Goal: Navigation & Orientation: Find specific page/section

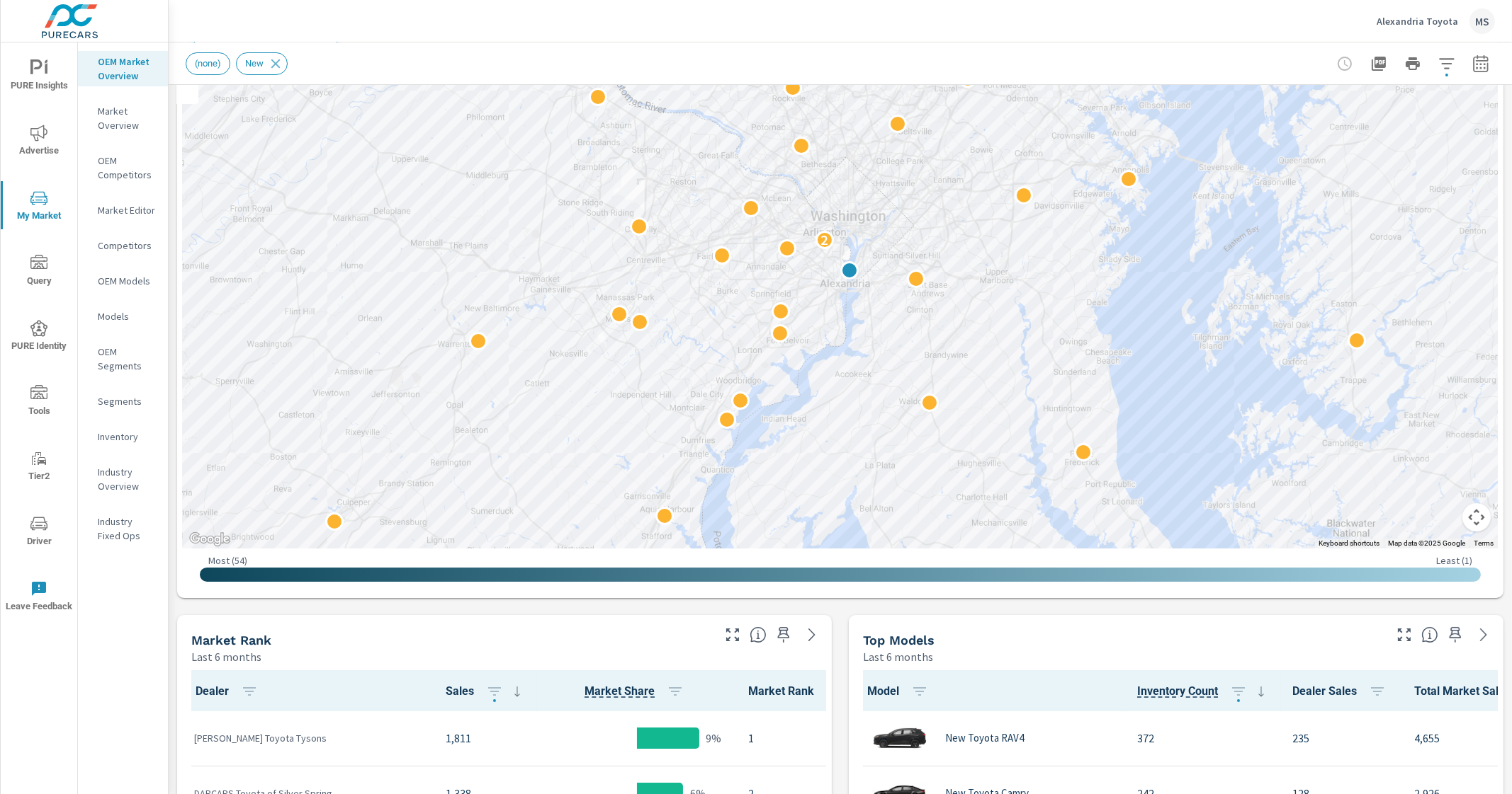
scroll to position [175, 0]
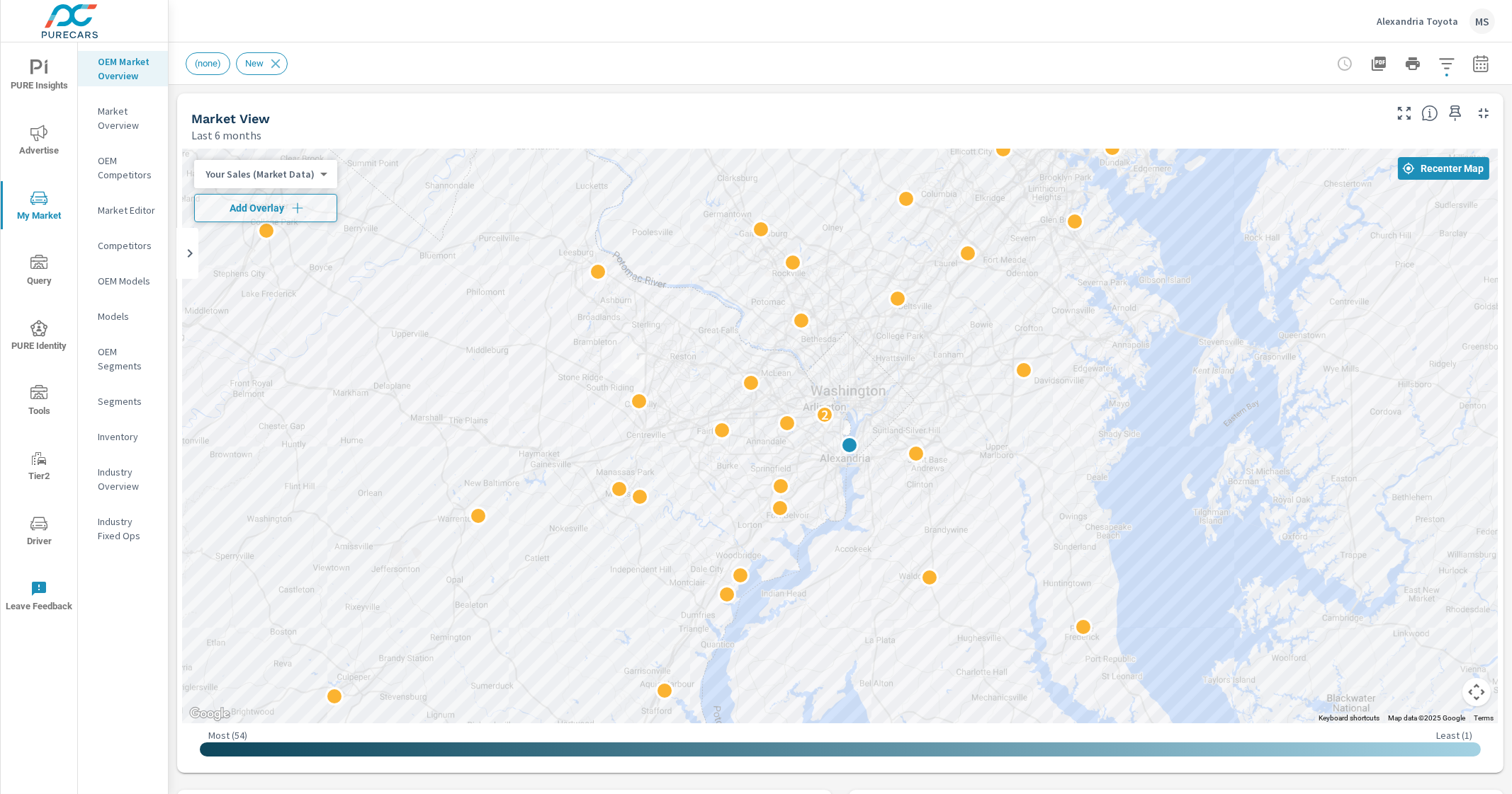
scroll to position [3, 0]
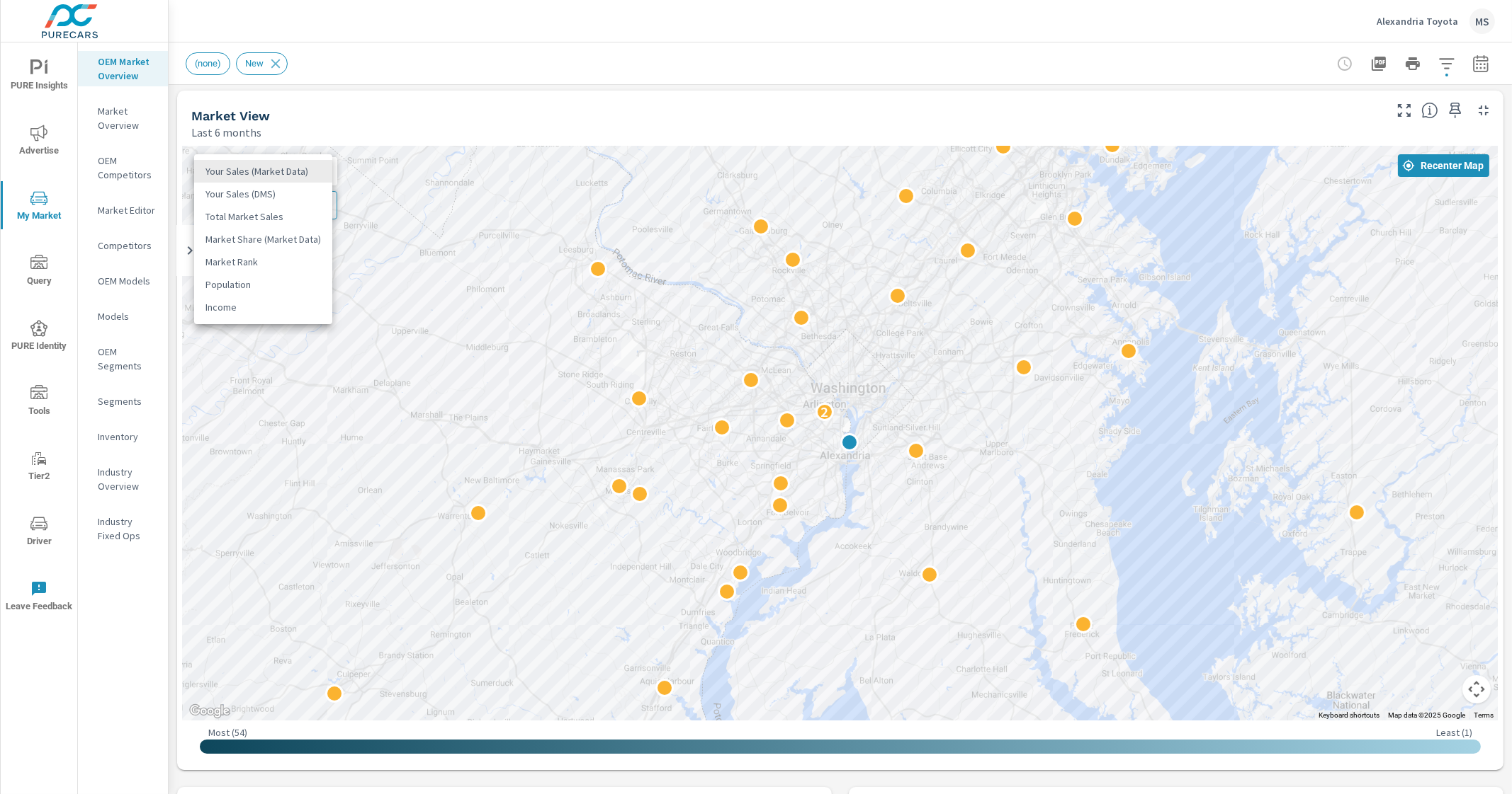
click at [274, 167] on body "PURE Insights Advertise My Market Query PURE Identity Tools Tier2 Driver Leave …" at bounding box center [756, 397] width 1512 height 794
click at [234, 267] on li "Market Rank" at bounding box center [263, 262] width 138 height 23
click at [249, 193] on button "Add Overlay" at bounding box center [256, 205] width 125 height 28
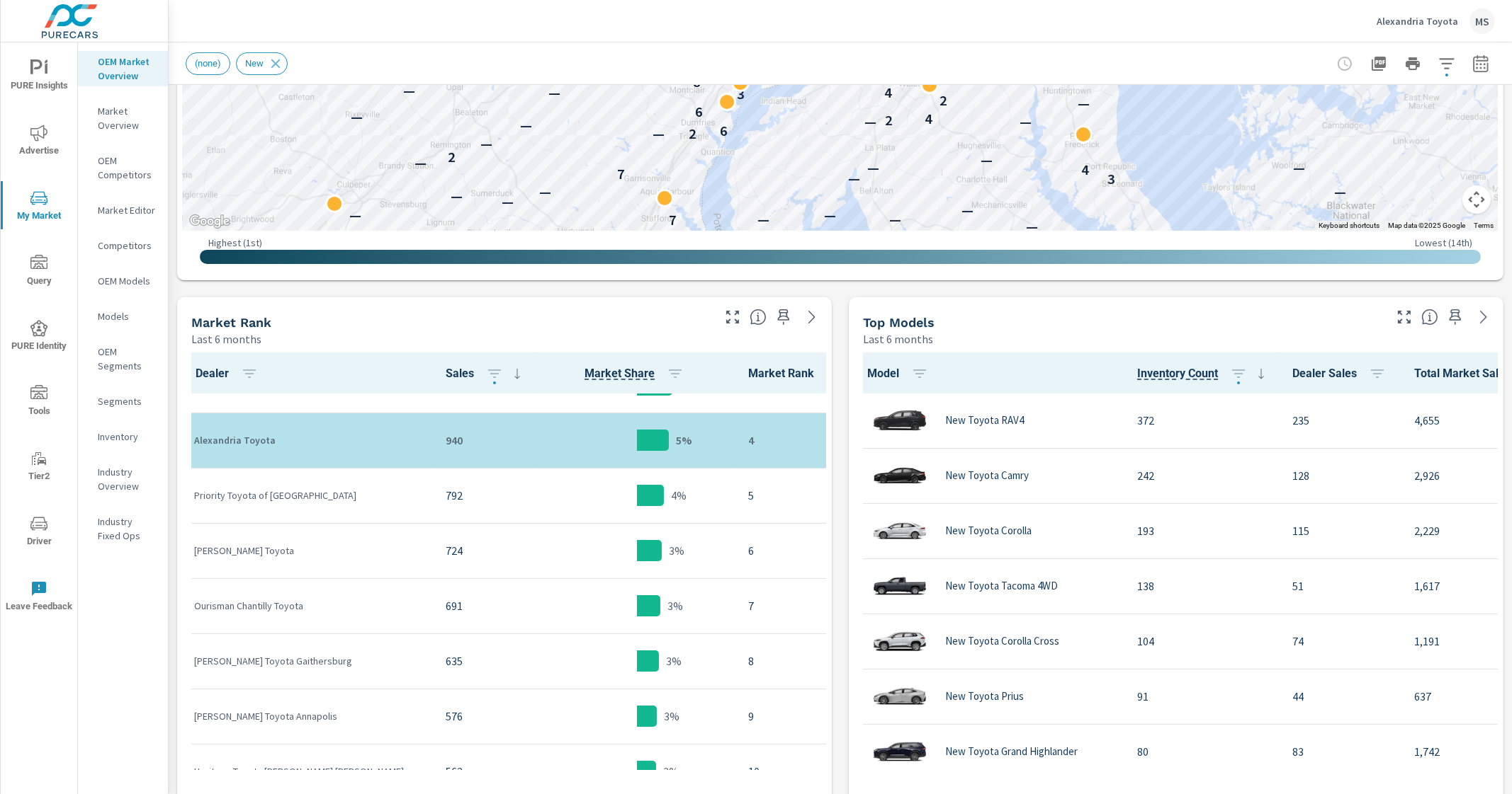
scroll to position [144, 0]
click at [1396, 308] on icon "button" at bounding box center [1404, 316] width 17 height 17
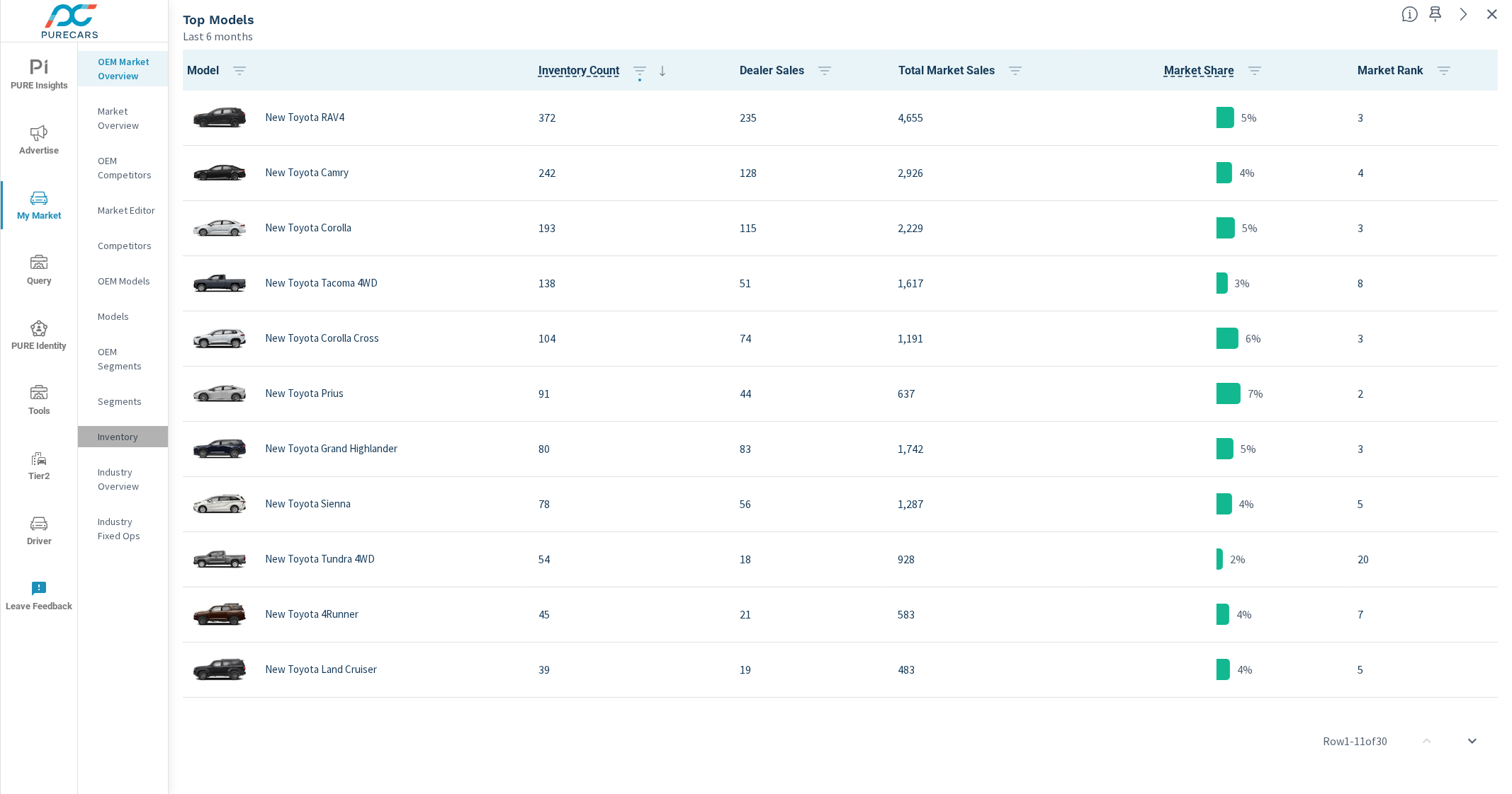
click at [109, 433] on p "Inventory" at bounding box center [127, 437] width 59 height 14
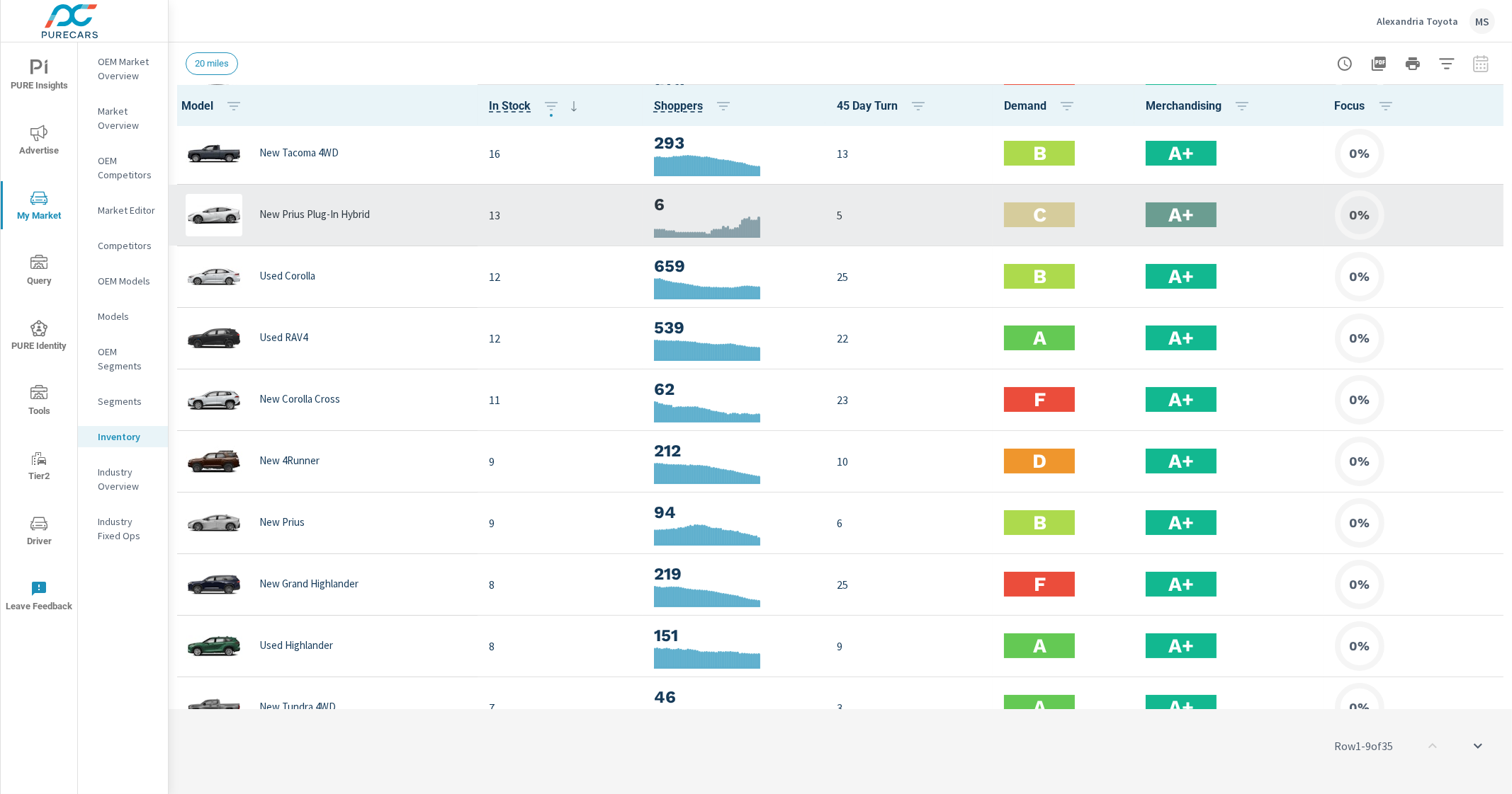
scroll to position [191, 0]
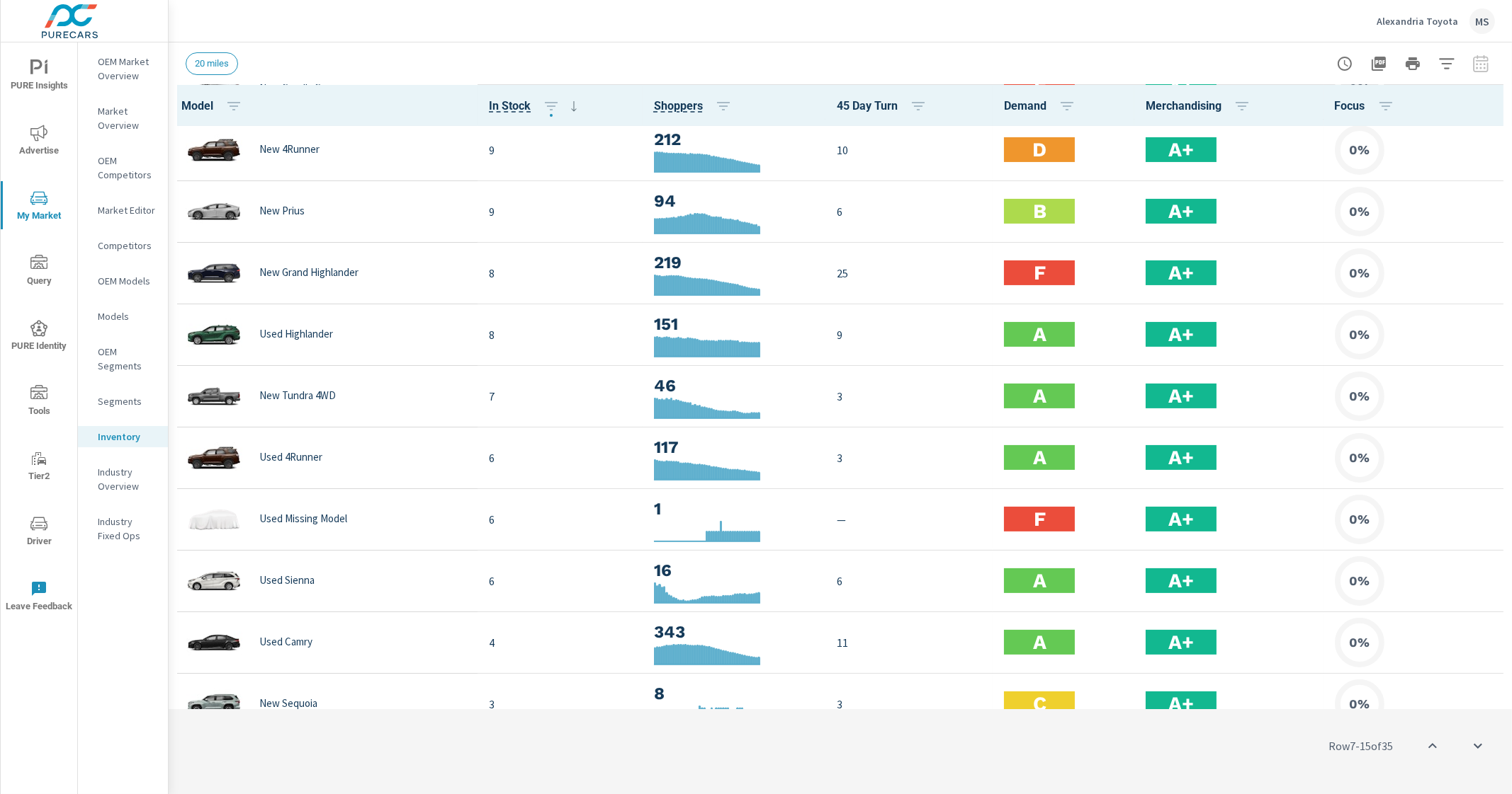
scroll to position [529, 0]
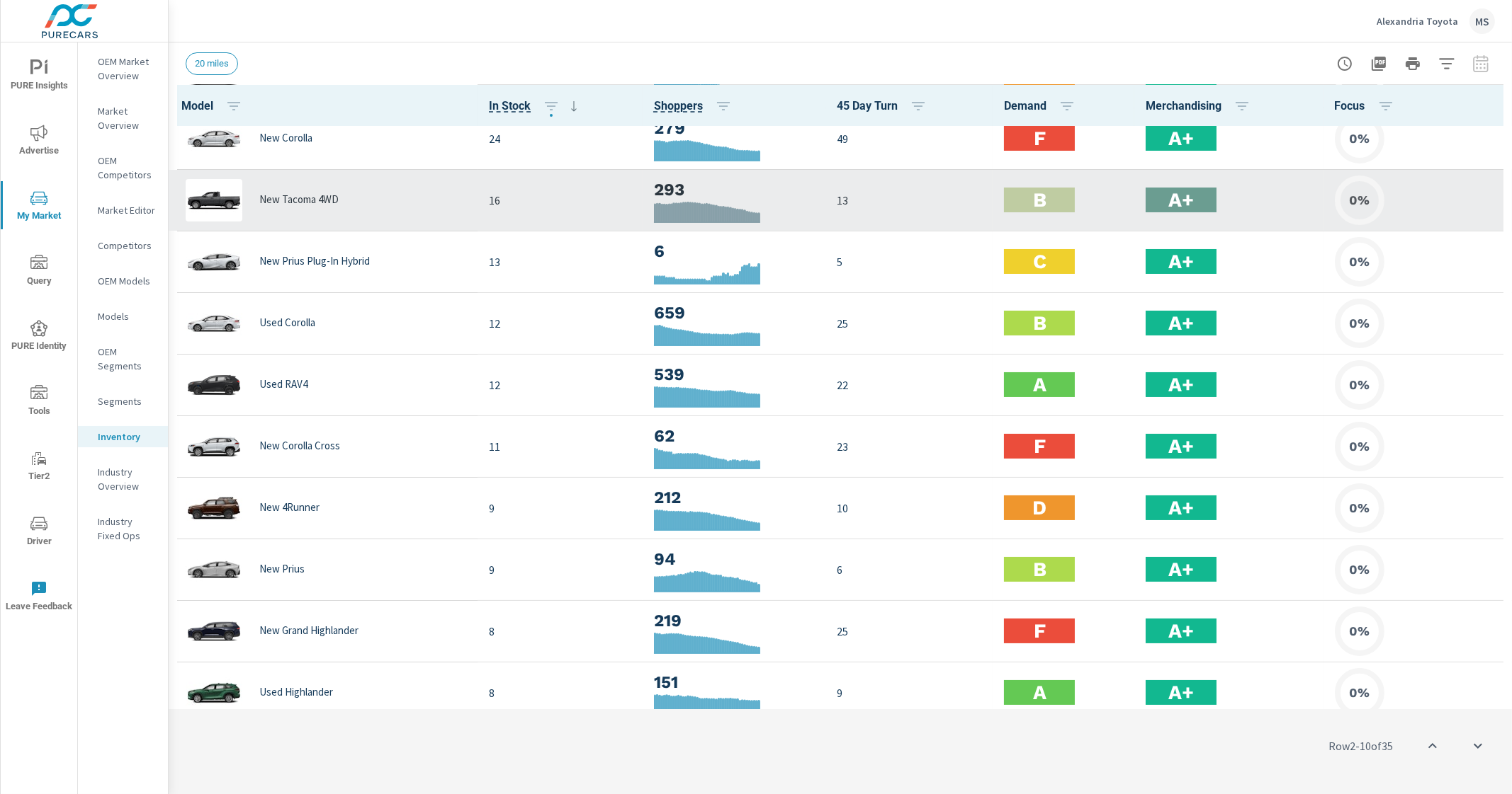
scroll to position [140, 0]
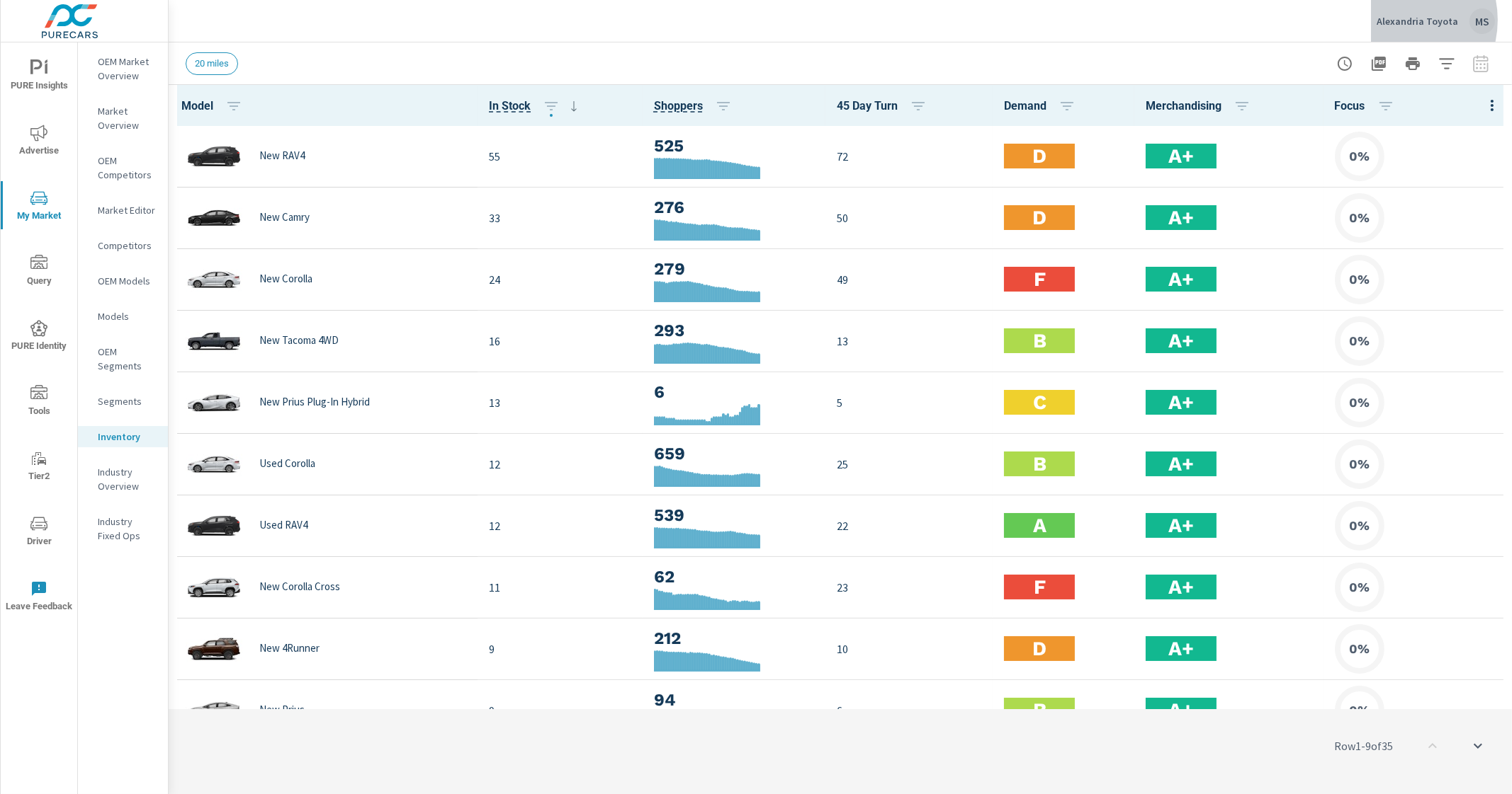
click at [1398, 20] on p "Alexandria Toyota" at bounding box center [1417, 21] width 81 height 13
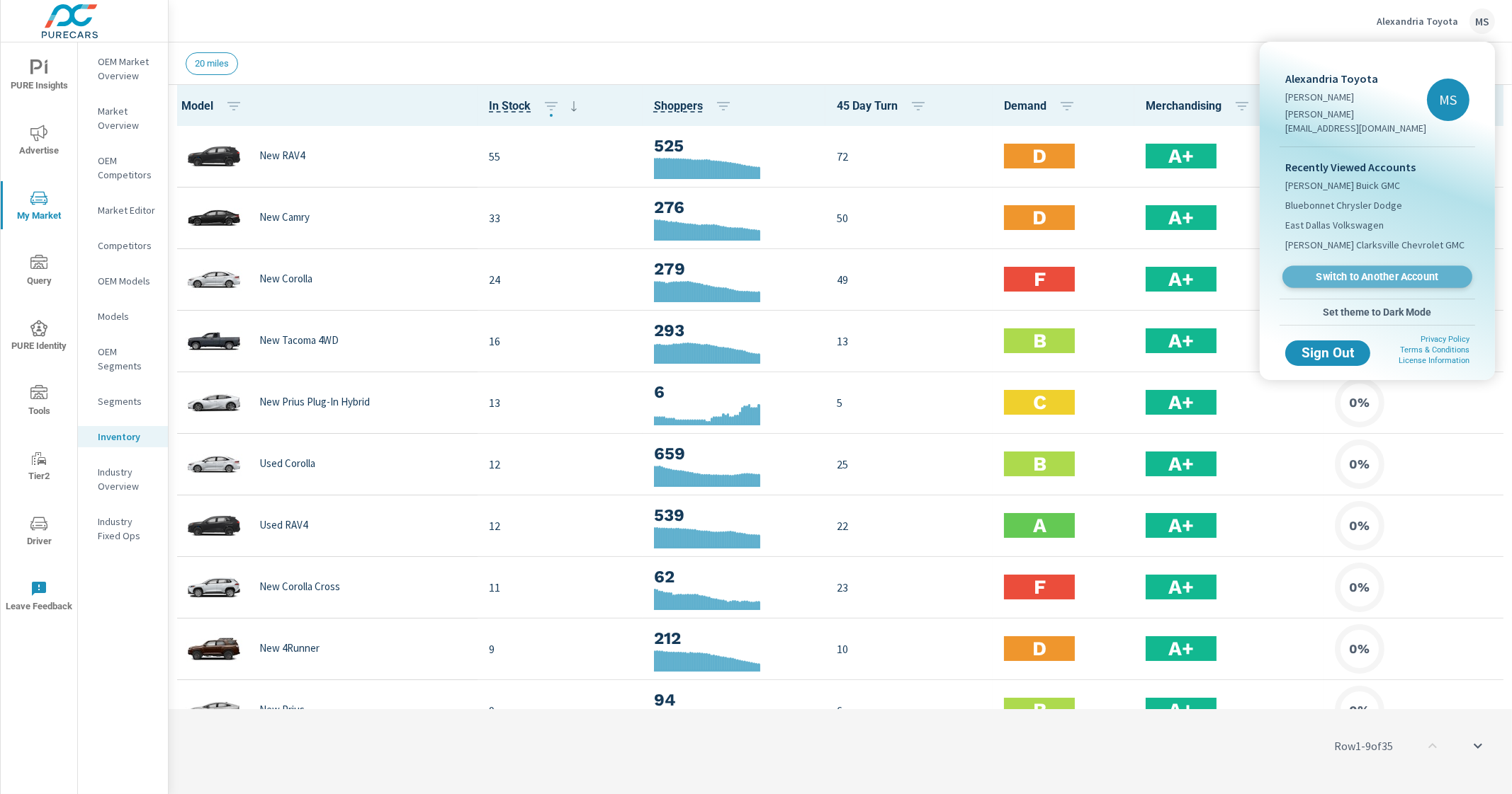
click at [1356, 271] on span "Switch to Another Account" at bounding box center [1377, 277] width 174 height 13
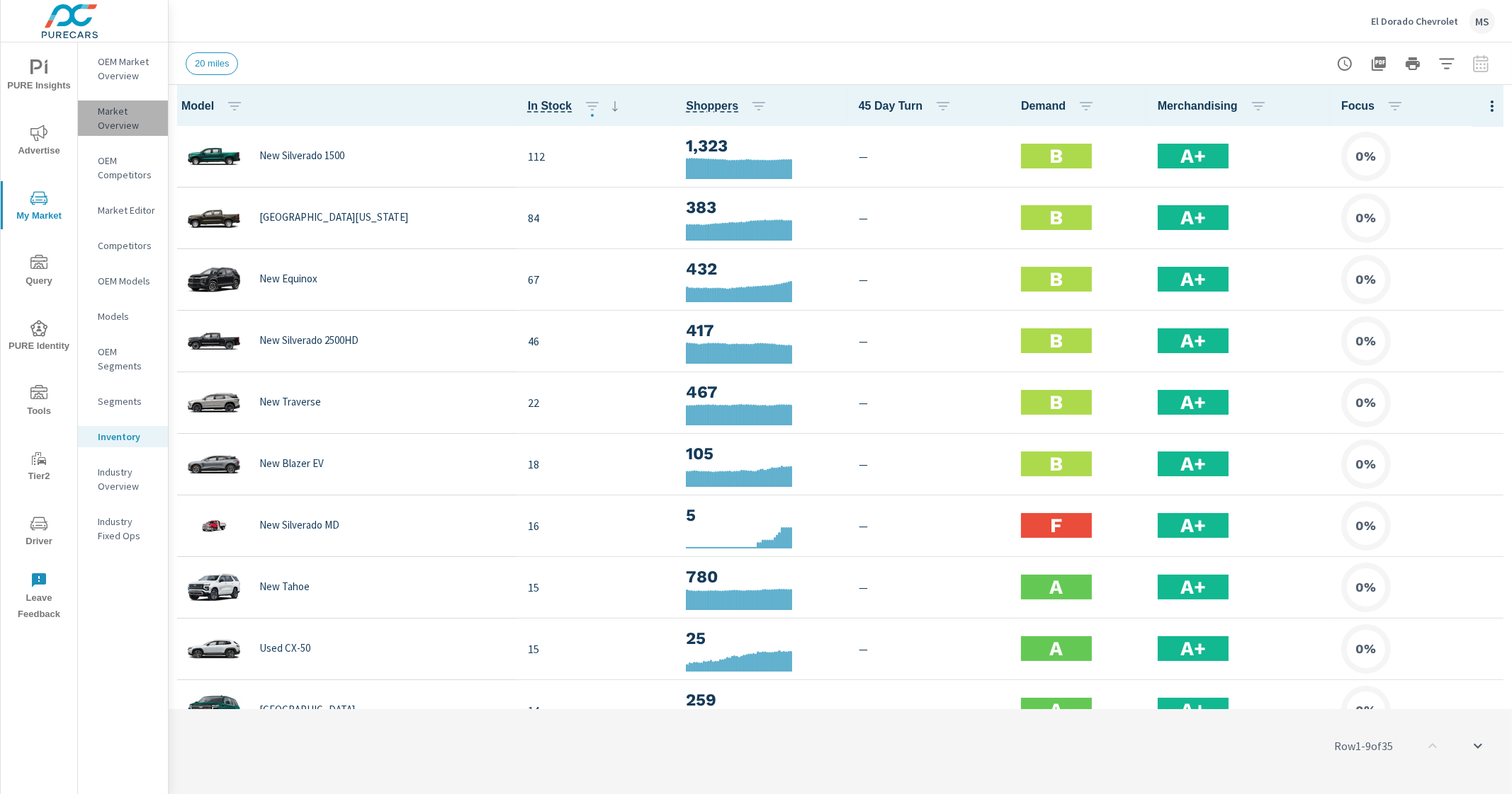
click at [117, 123] on p "Market Overview" at bounding box center [127, 118] width 59 height 28
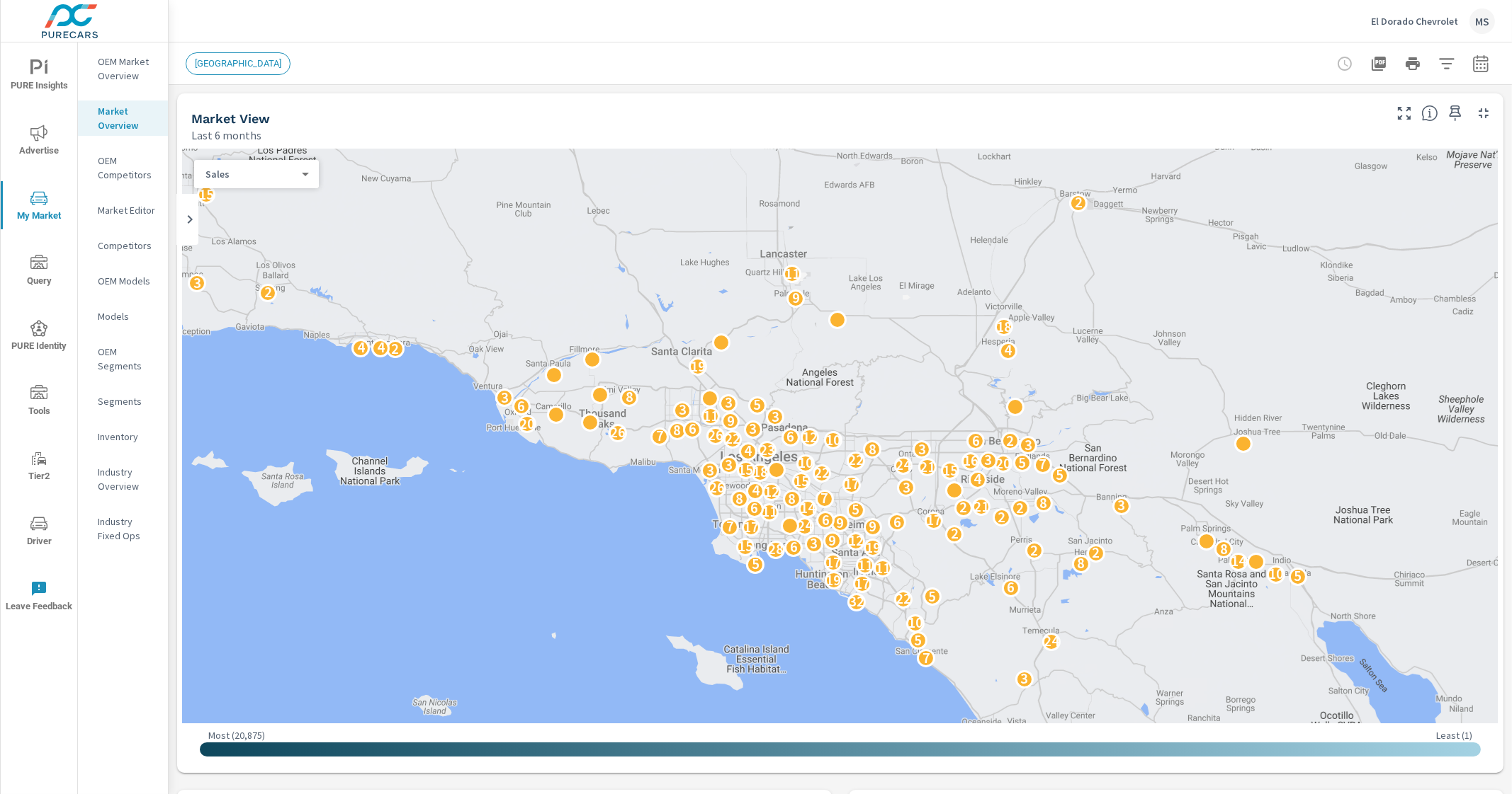
click at [271, 170] on p "Sales" at bounding box center [251, 174] width 91 height 13
click at [364, 99] on div at bounding box center [756, 397] width 1512 height 794
click at [129, 58] on p "OEM Market Overview" at bounding box center [127, 68] width 59 height 28
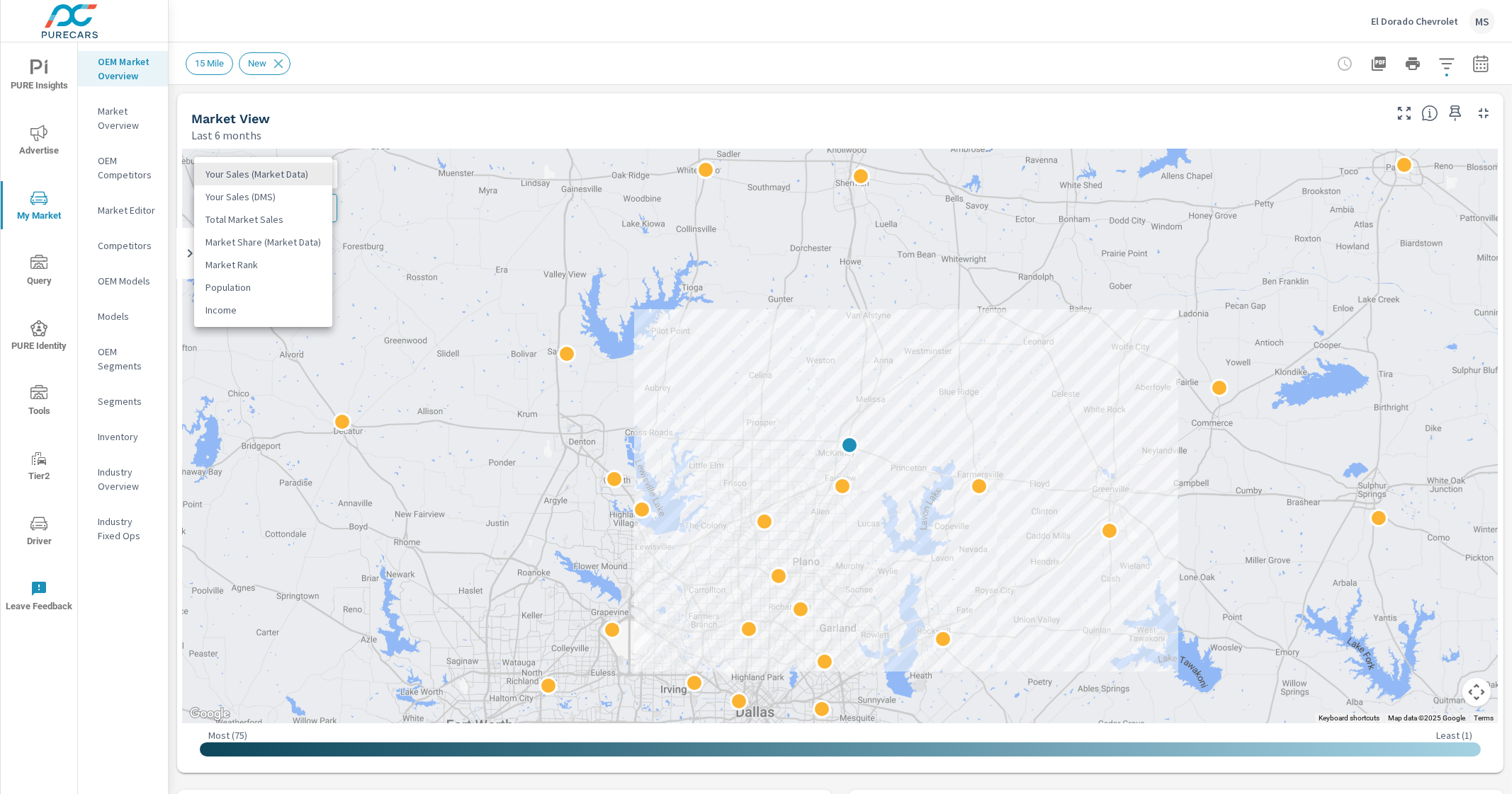
click at [297, 172] on body "PURE Insights Advertise My Market Query PURE Identity Tools Tier2 Driver Leave …" at bounding box center [756, 397] width 1512 height 794
click at [259, 264] on li "Market Rank" at bounding box center [263, 265] width 138 height 23
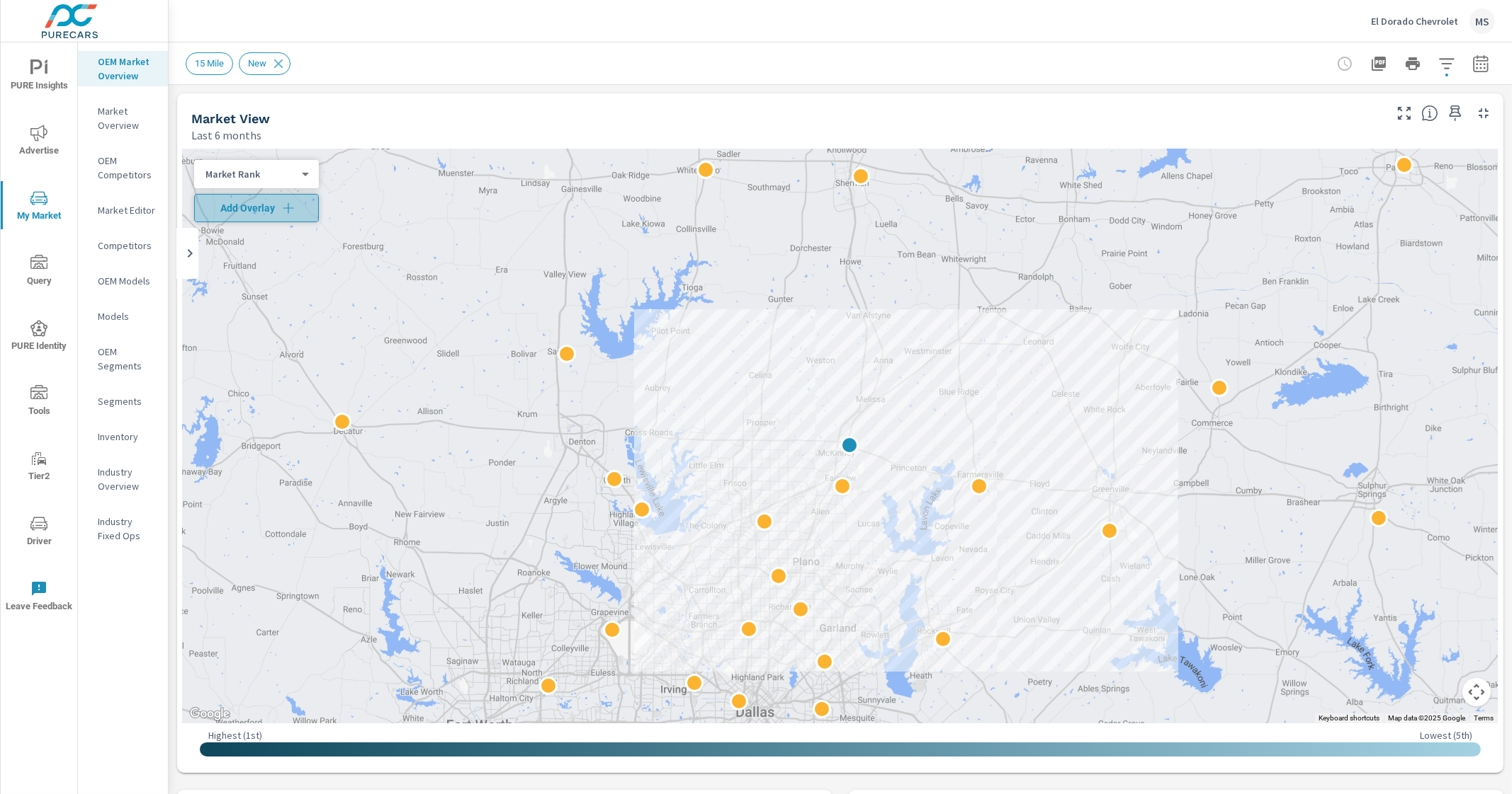
click at [244, 211] on span "Add Overlay" at bounding box center [256, 208] width 112 height 14
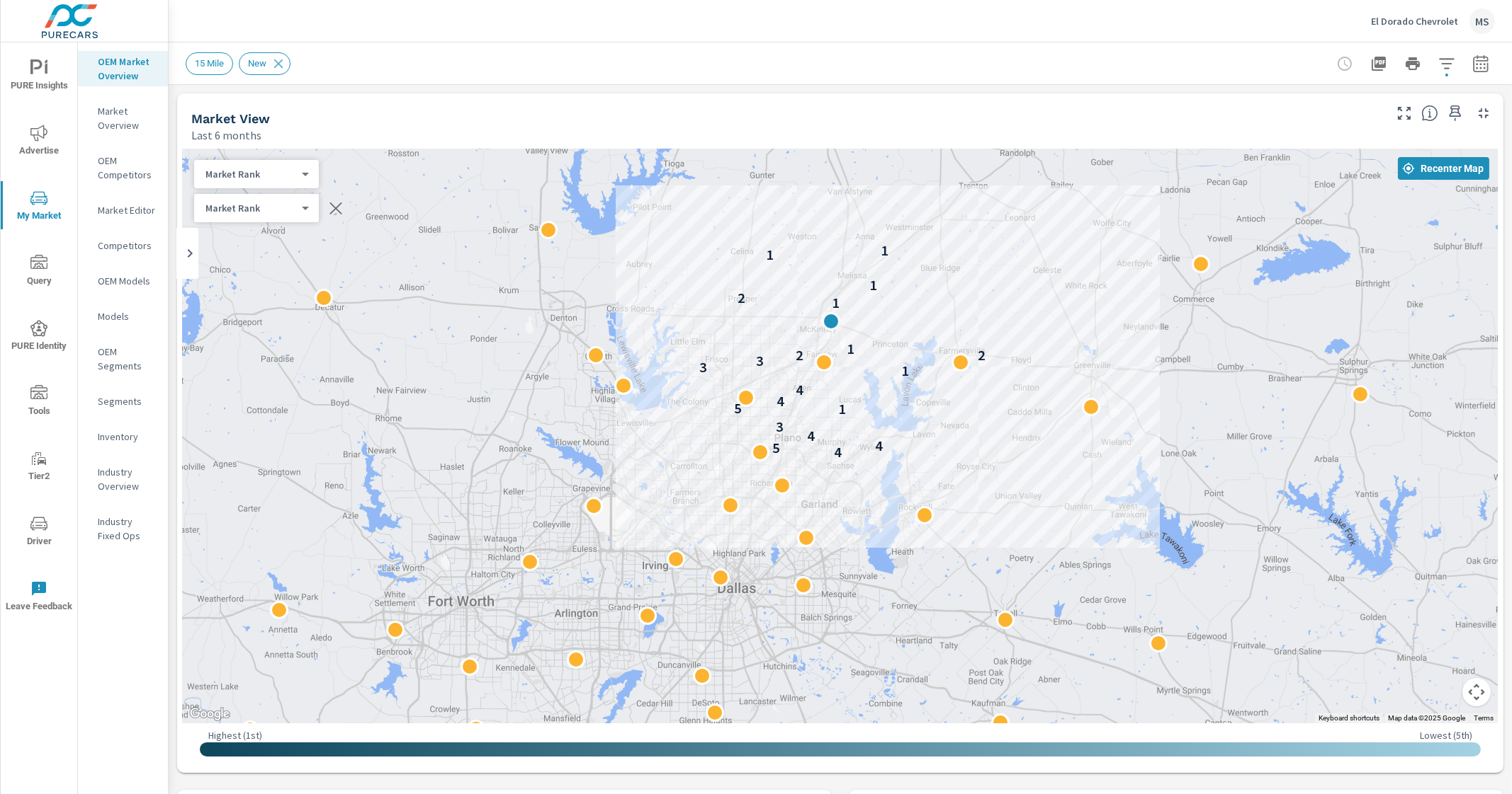
drag, startPoint x: 517, startPoint y: 379, endPoint x: 499, endPoint y: 255, distance: 125.3
click at [499, 255] on div "4 5 4 4 3 1 5 4 4 1 3 3 2 2 1 1 2 1 1 1" at bounding box center [840, 436] width 1314 height 575
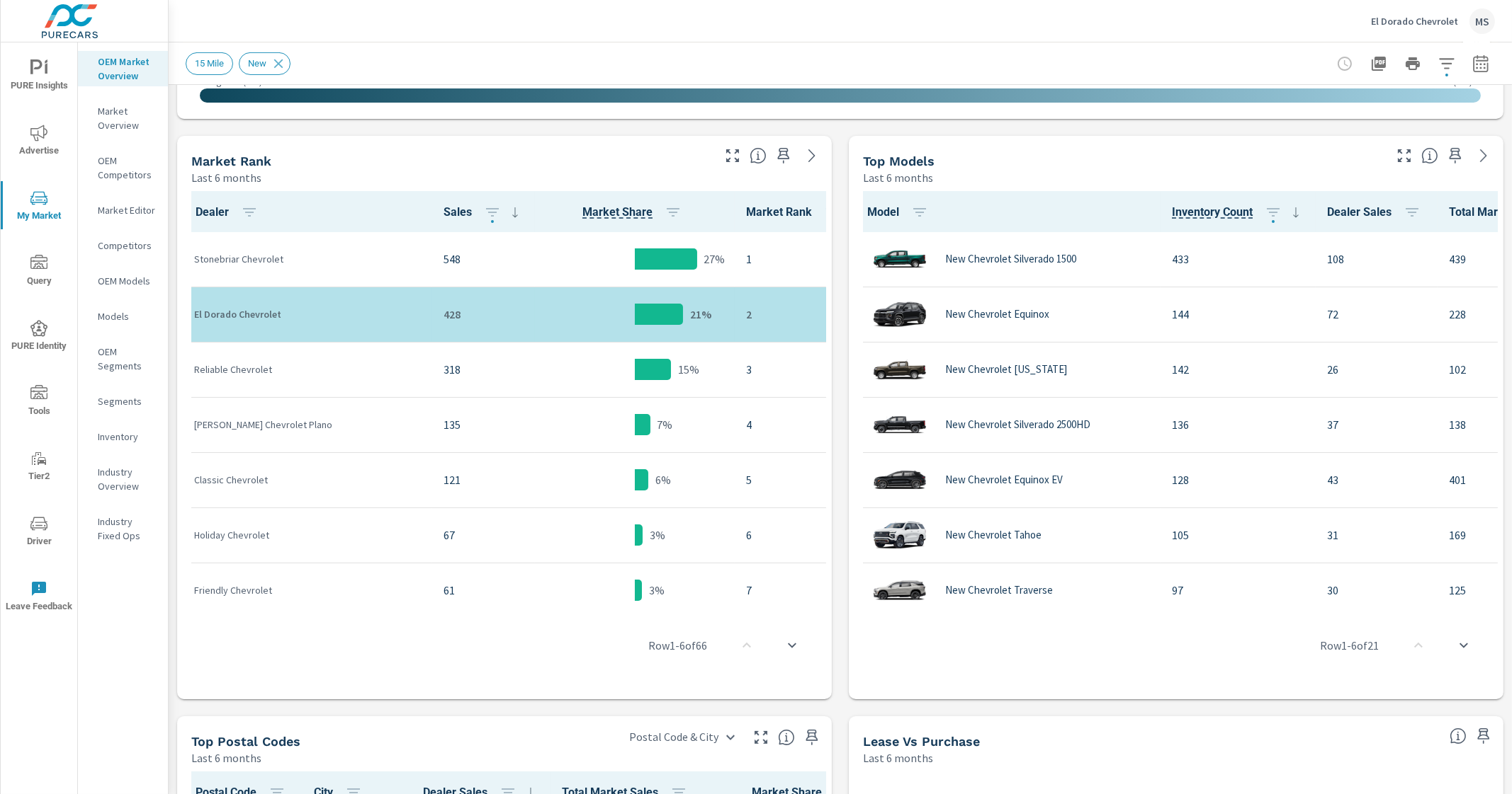
scroll to position [654, 0]
click at [1408, 19] on p "El Dorado Chevrolet" at bounding box center [1414, 21] width 87 height 13
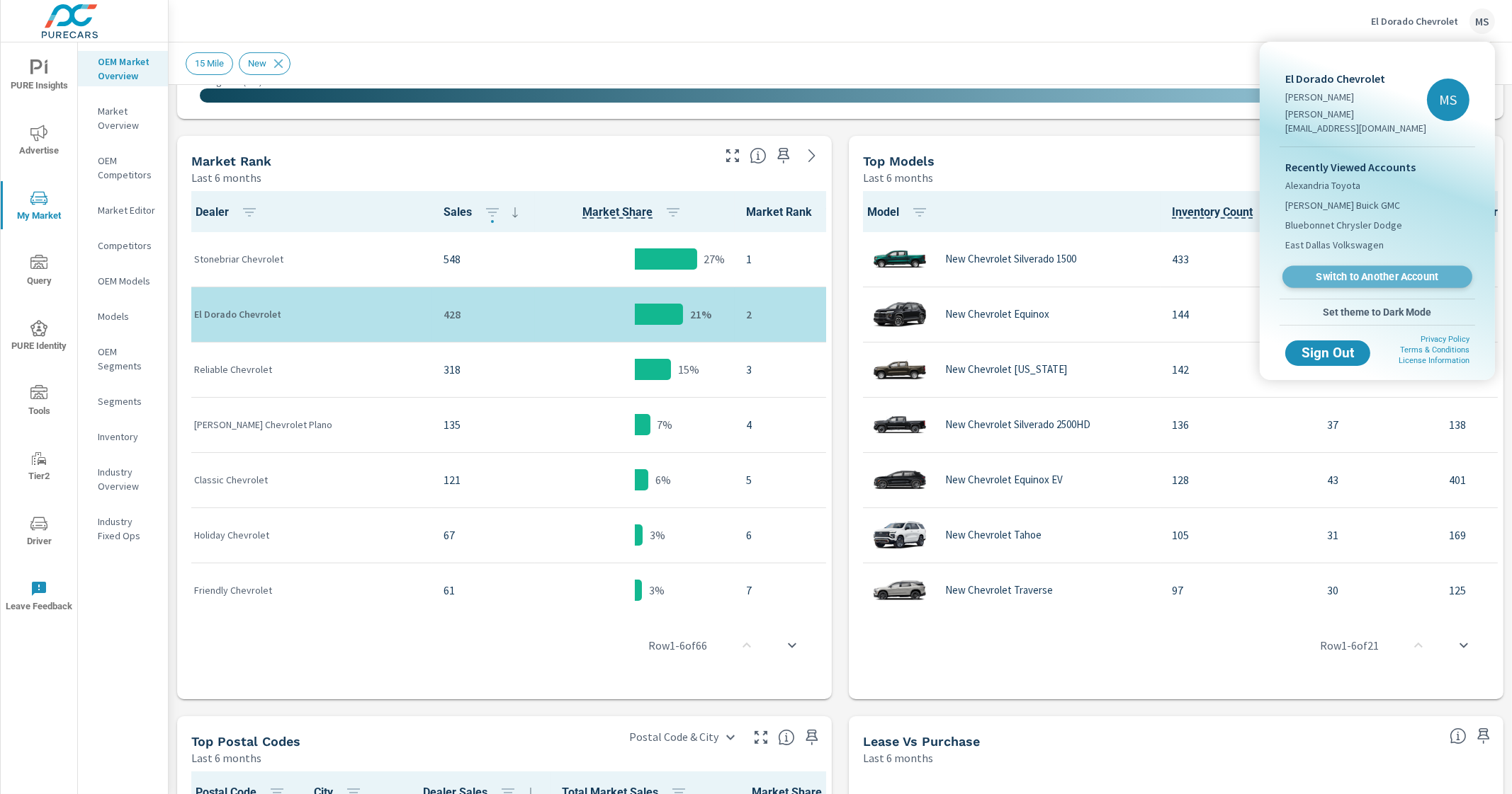
click at [1363, 271] on span "Switch to Another Account" at bounding box center [1377, 277] width 174 height 13
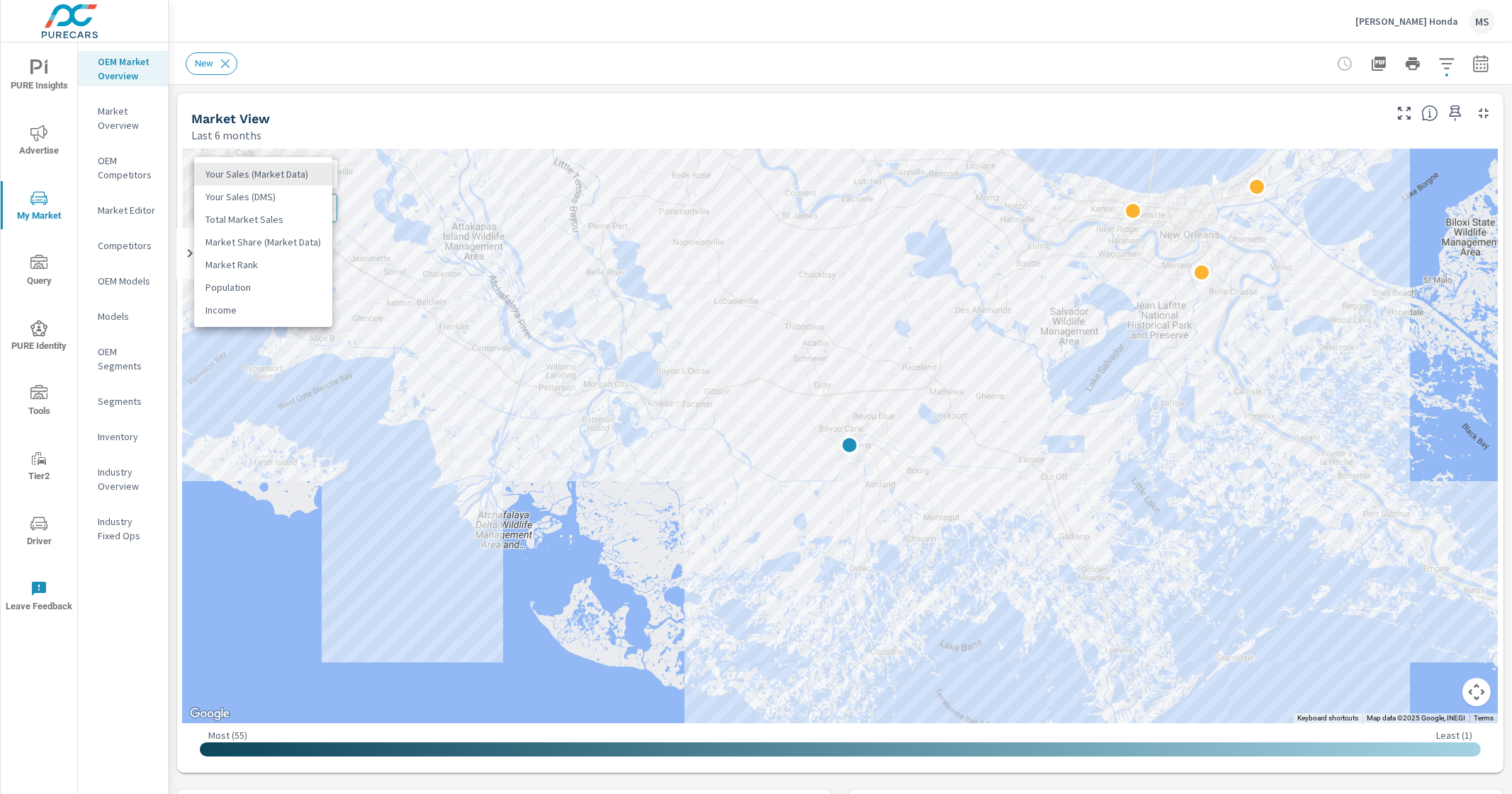
click at [290, 175] on body "PURE Insights Advertise My Market Query PURE Identity Tools Tier2 Driver Leave …" at bounding box center [756, 397] width 1512 height 794
click at [252, 259] on li "Market Rank" at bounding box center [263, 265] width 138 height 23
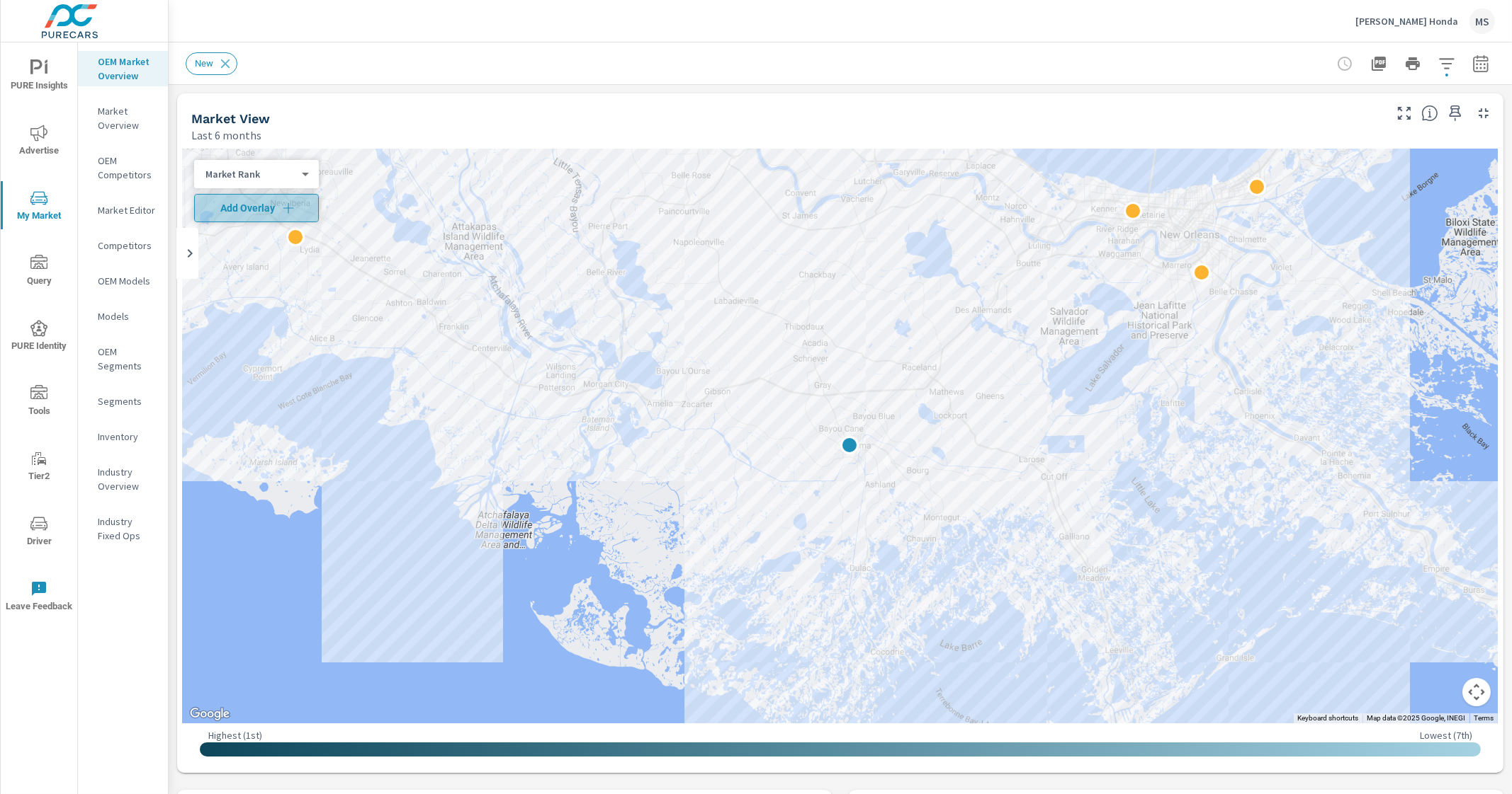
click at [238, 204] on span "Add Overlay" at bounding box center [256, 208] width 112 height 14
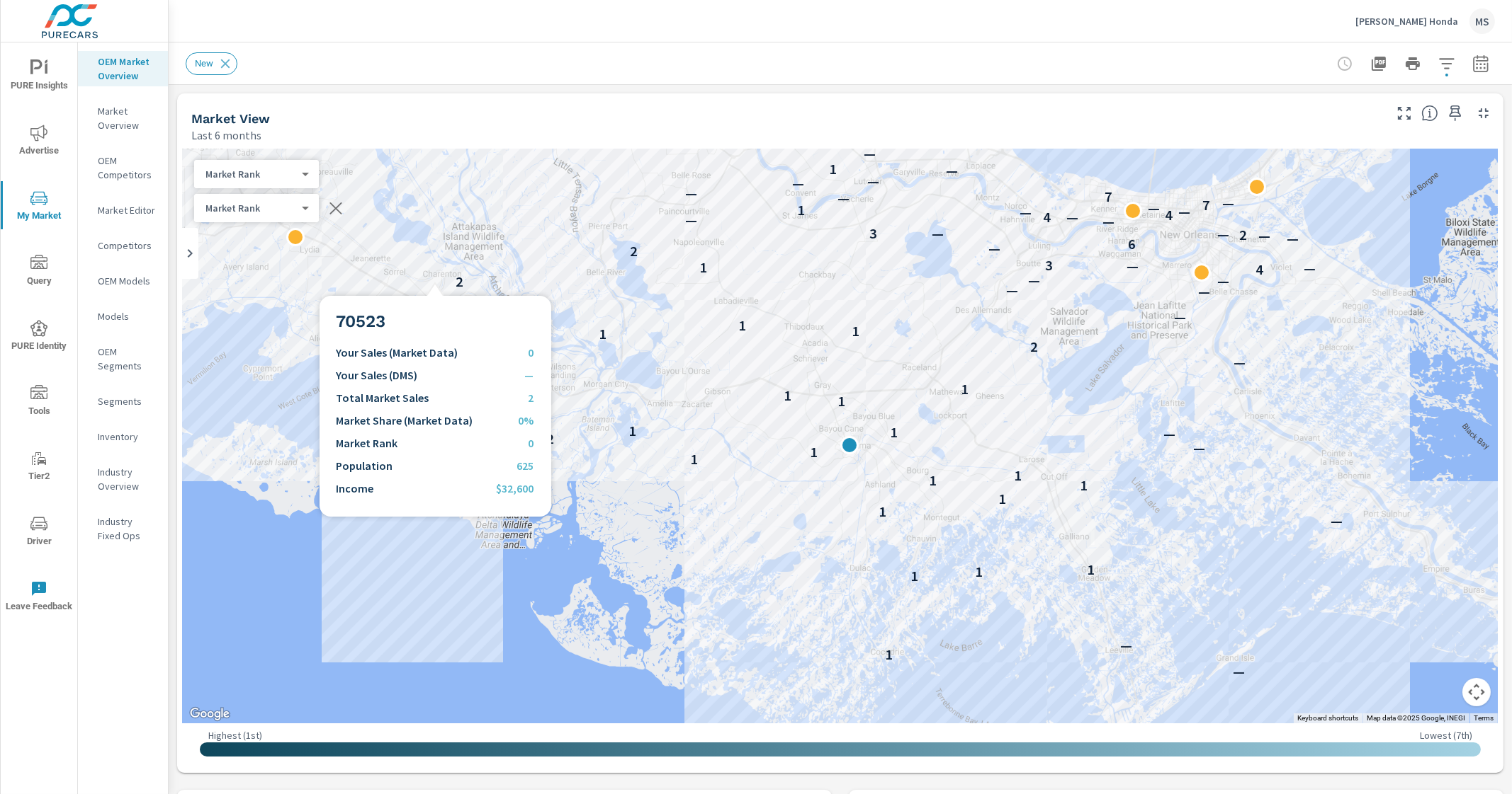
click at [435, 279] on div "— 1 — 1 1 1 — 1 1 1 1 1 1 1 — 2 — 1 1 1 1 — 1 — 2 1 1 1 — — — 2 — — 4 — 1 — 3 2…" at bounding box center [840, 436] width 1314 height 575
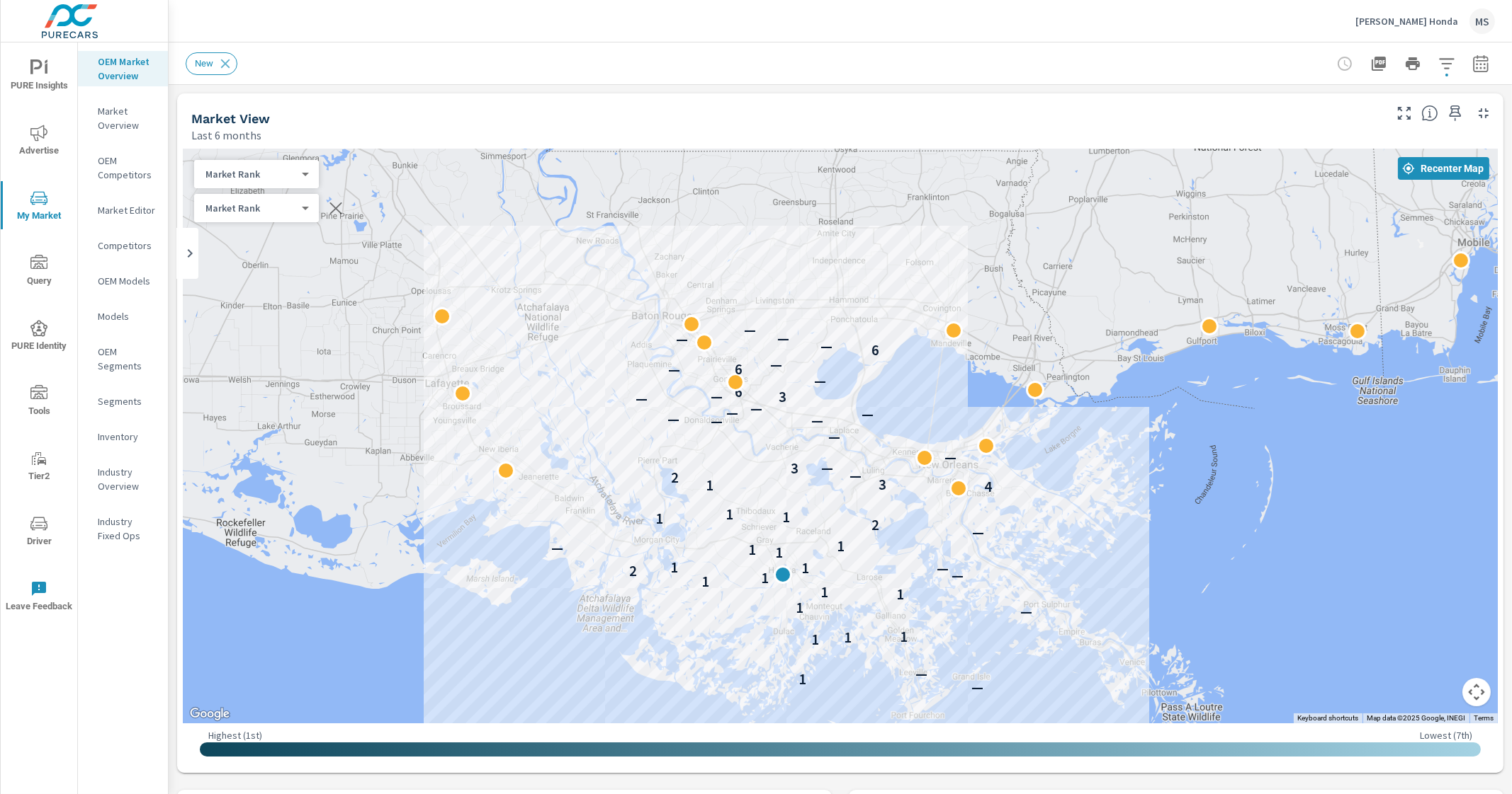
drag, startPoint x: 408, startPoint y: 263, endPoint x: 541, endPoint y: 475, distance: 250.3
click at [541, 475] on div "— 1 — 1 1 1 — 1 1 1 1 1 — 2 — 1 1 1 1 — 1 — 2 1 1 1 4 1 3 2 — — 3 — — — — — — —…" at bounding box center [840, 436] width 1314 height 575
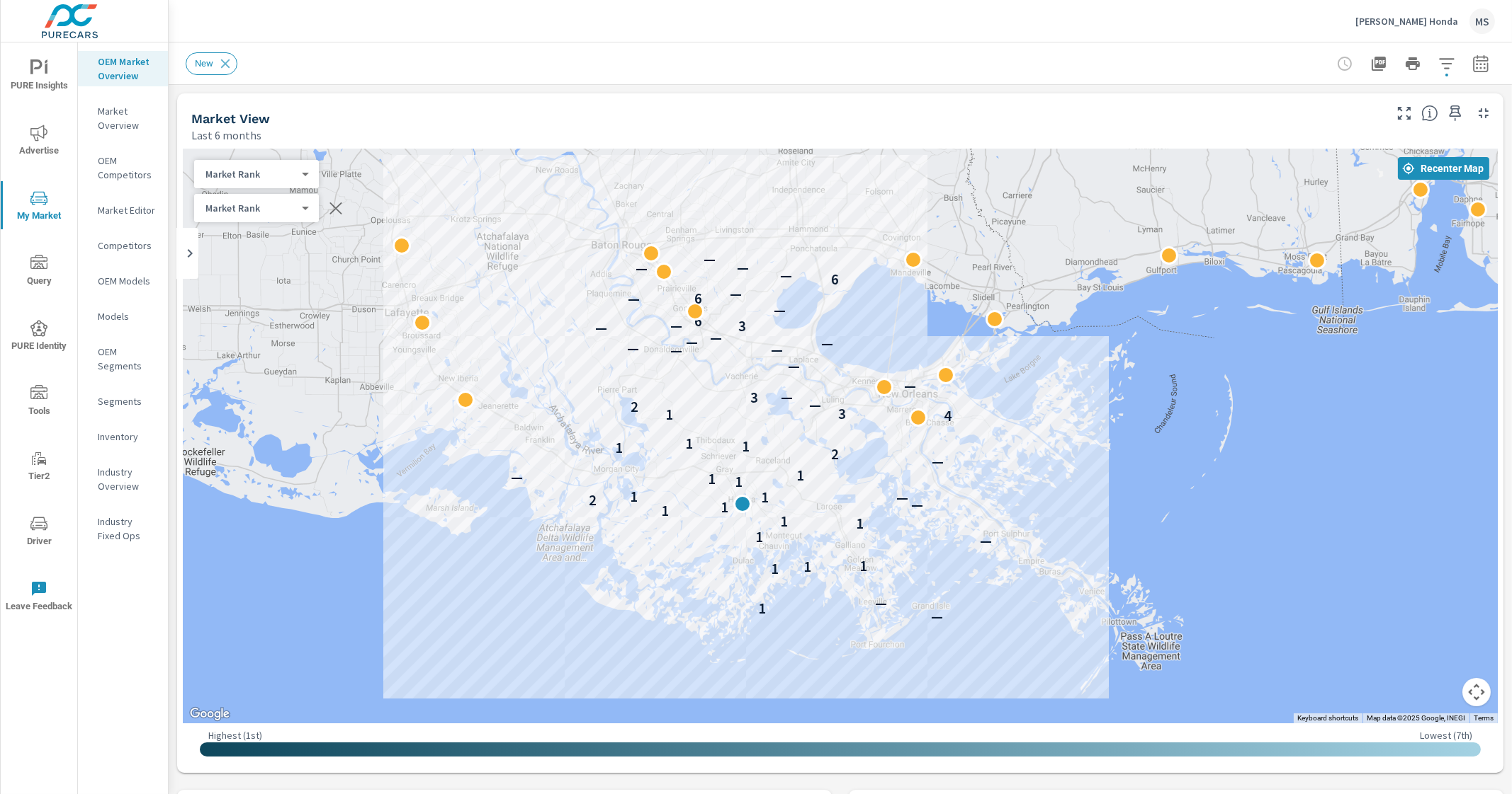
drag, startPoint x: 993, startPoint y: 345, endPoint x: 948, endPoint y: 268, distance: 89.2
click at [948, 268] on div "— 1 — 1 1 1 — 1 1 1 1 1 — 2 — 1 1 1 1 — 1 — 2 1 1 1 4 1 3 2 — — 3 — — — — — — —…" at bounding box center [840, 436] width 1314 height 575
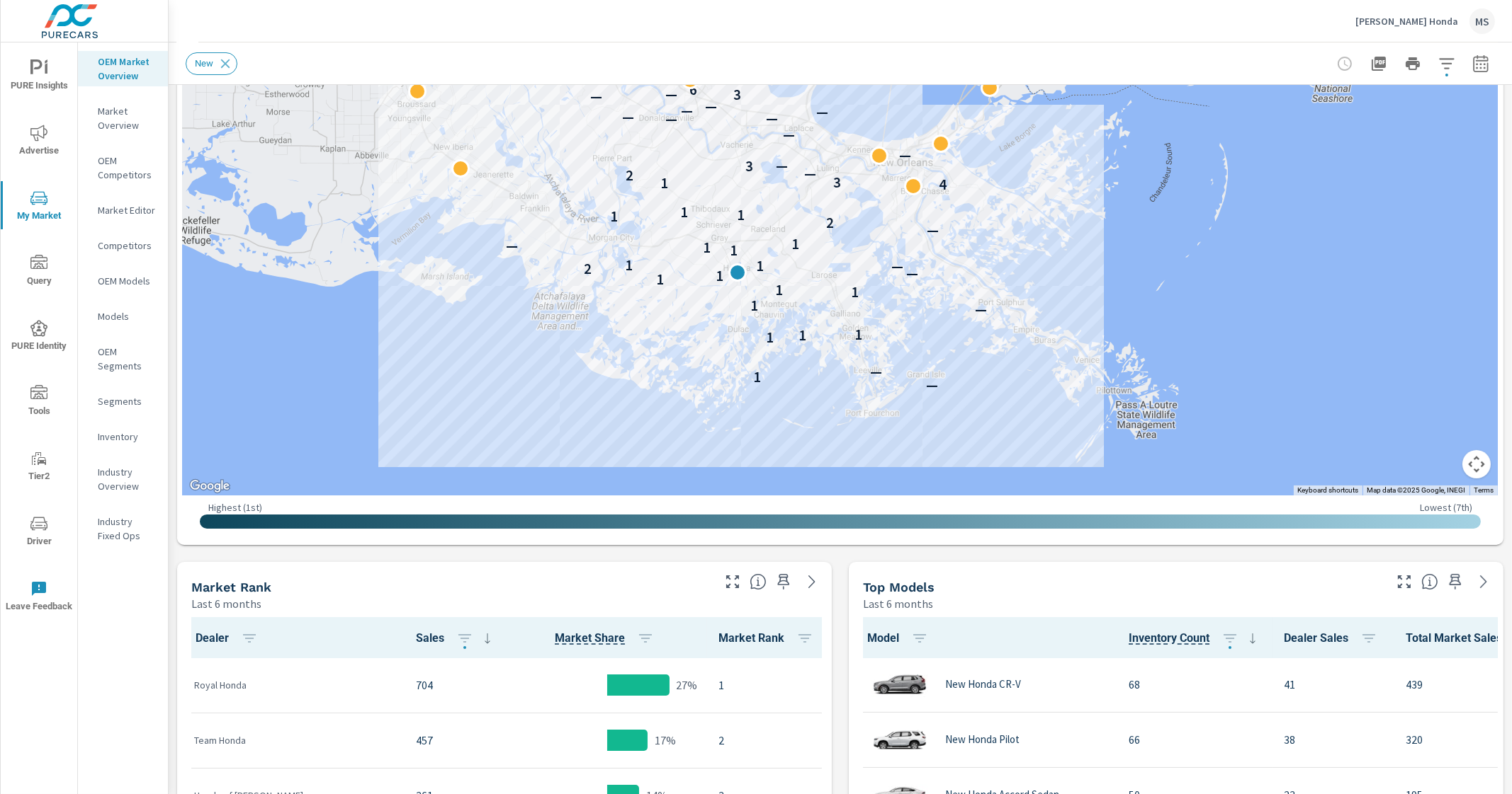
scroll to position [230, 0]
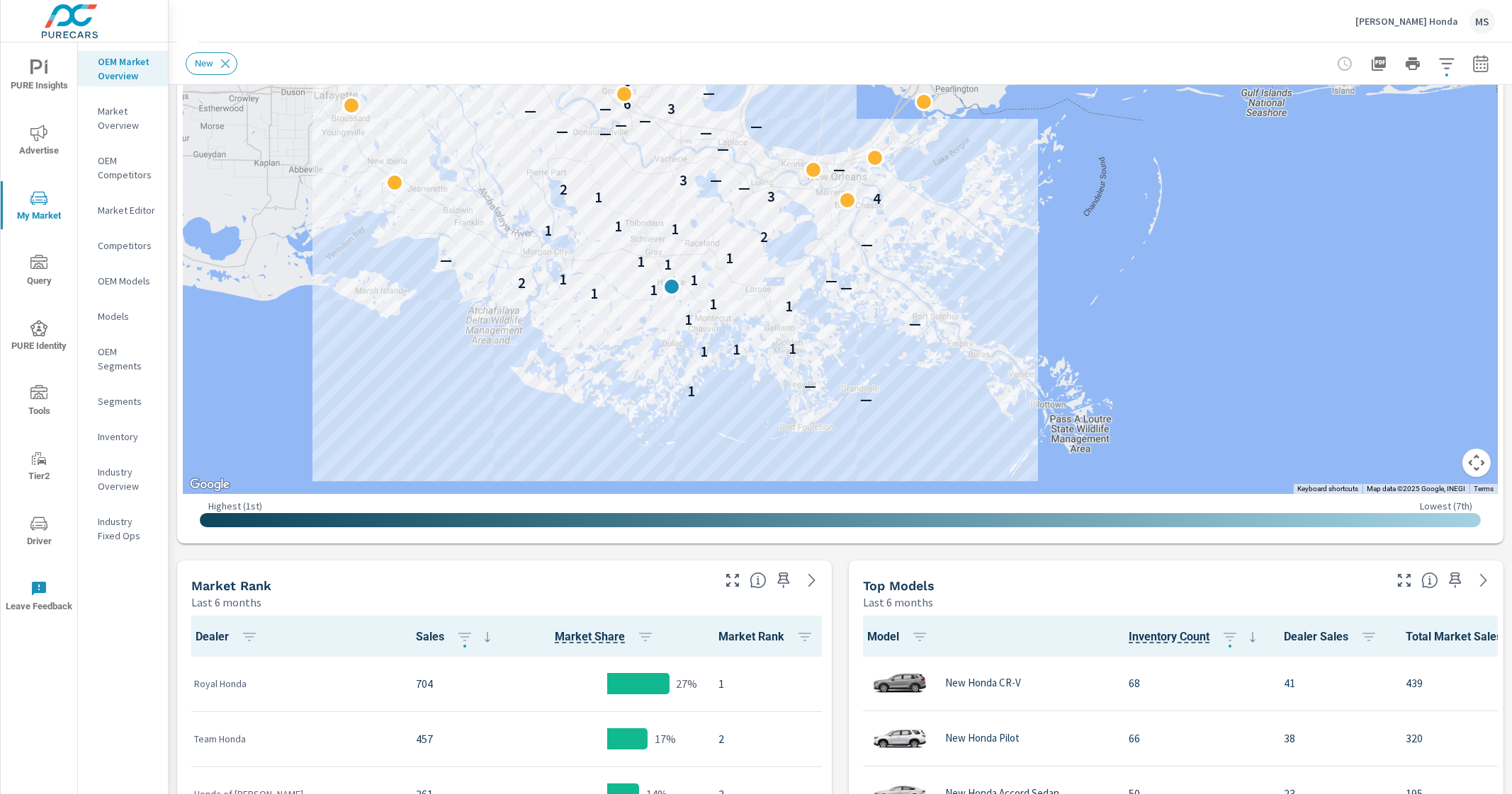
drag, startPoint x: 503, startPoint y: 224, endPoint x: 437, endPoint y: 242, distance: 68.4
click at [437, 242] on div "— 1 — 1 1 1 — 1 1 1 1 1 — 2 — 1 1 1 1 — 1 — 2 1 1 1 4 1 3 2 — — 3 — — — — — — —…" at bounding box center [840, 207] width 1314 height 575
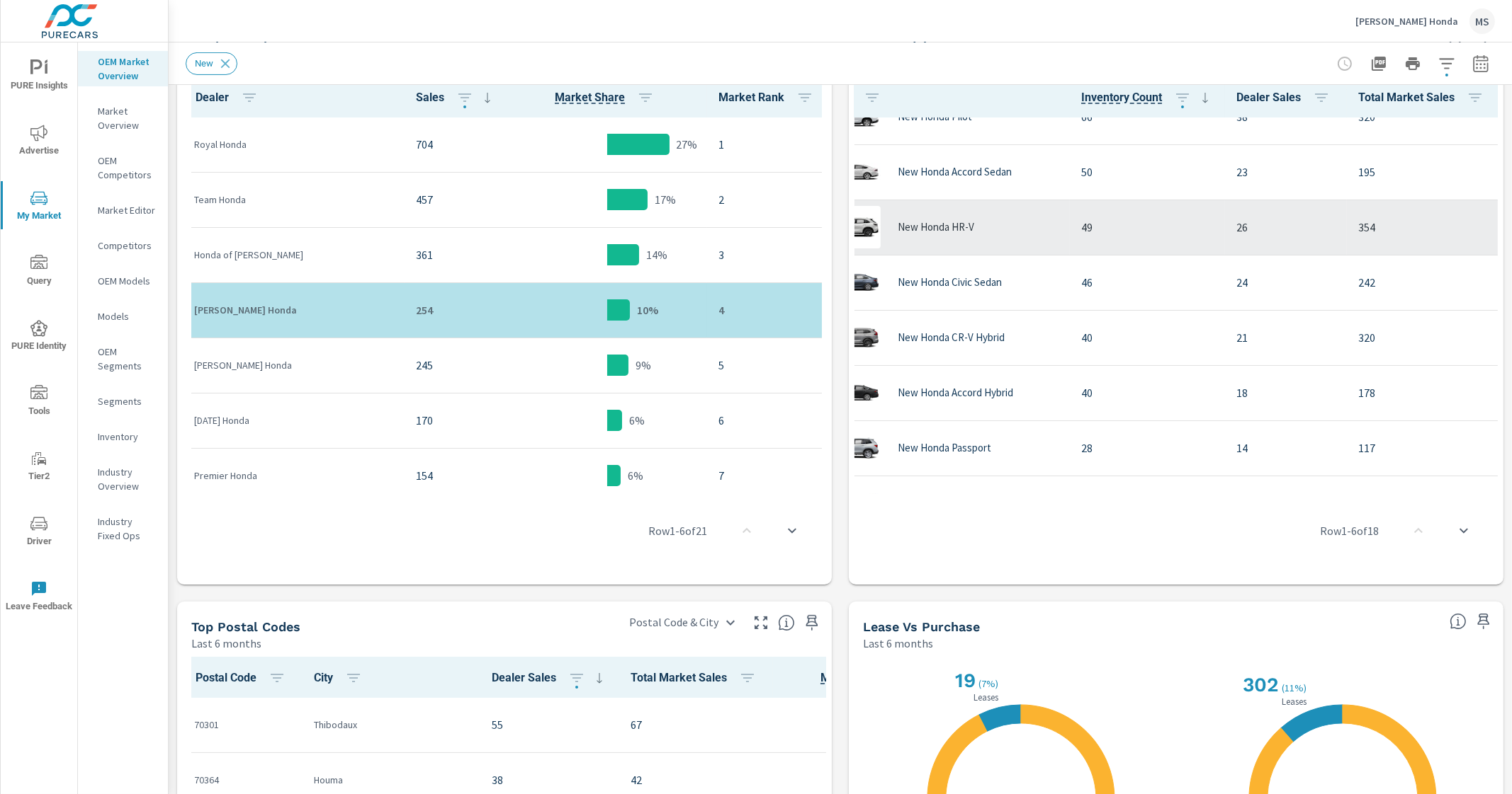
scroll to position [83, 0]
